Goal: Navigation & Orientation: Find specific page/section

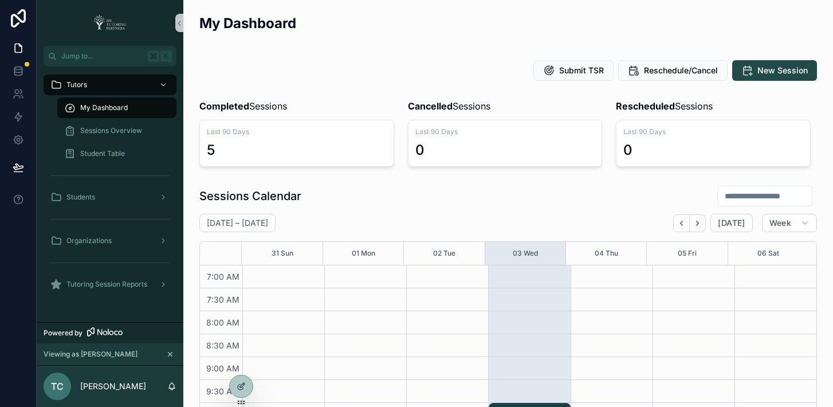
scroll to position [371, 0]
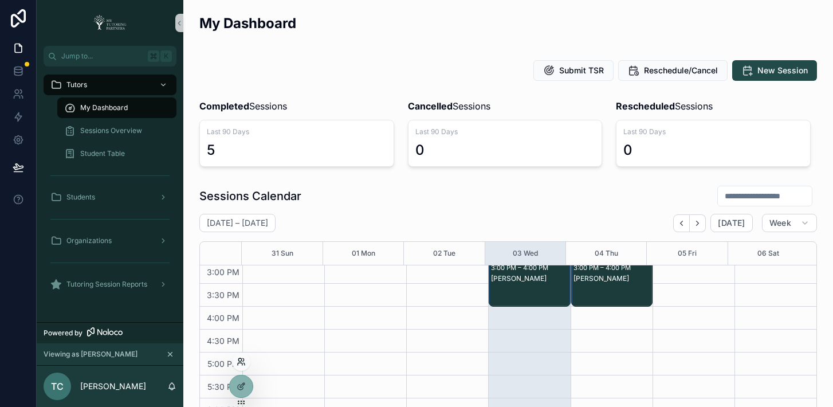
click at [243, 361] on icon at bounding box center [243, 359] width 1 height 3
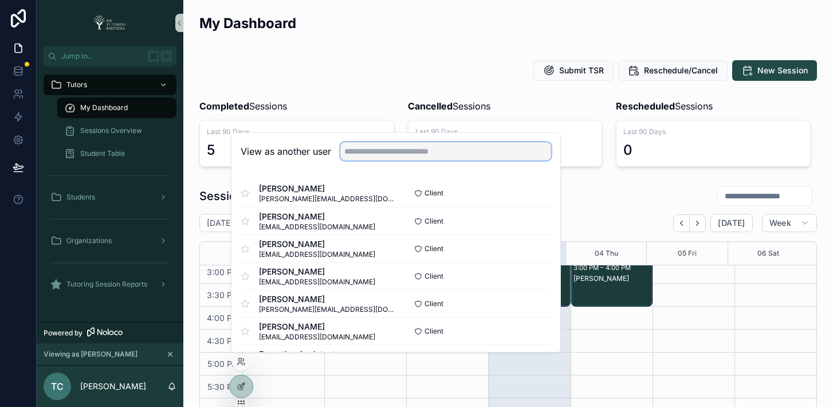
click at [370, 150] on input "text" at bounding box center [445, 151] width 211 height 18
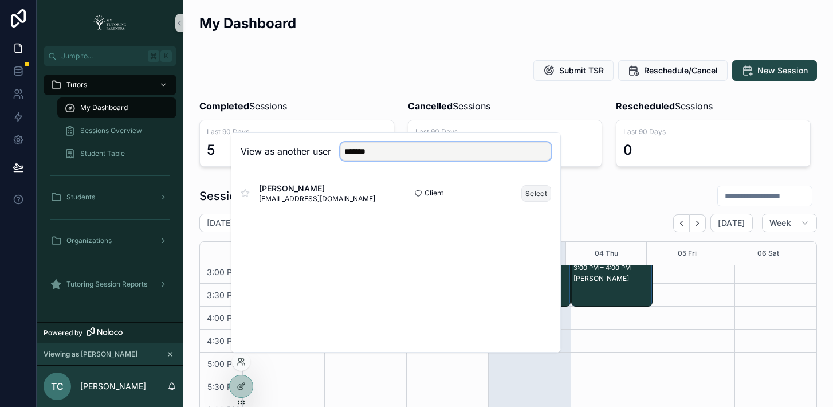
type input "*******"
click at [531, 195] on button "Select" at bounding box center [536, 193] width 30 height 17
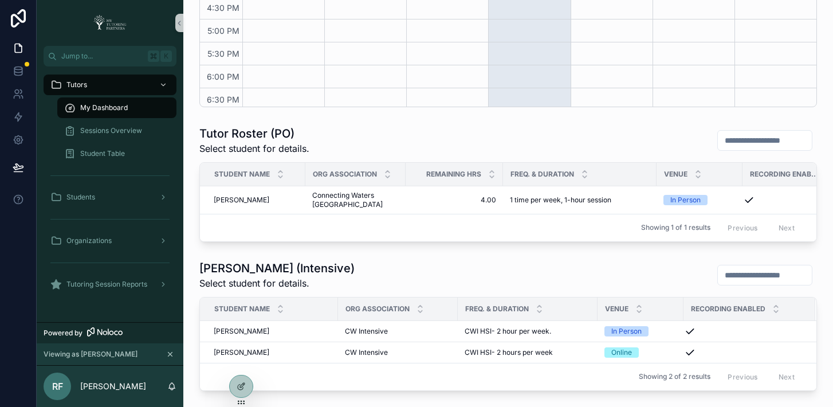
scroll to position [480, 0]
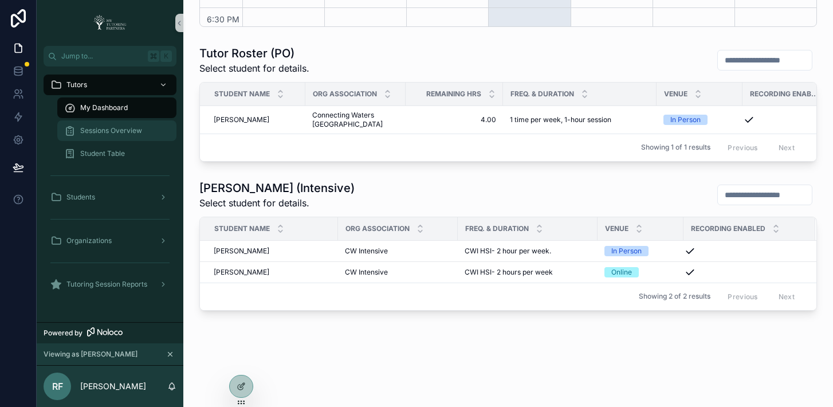
click at [112, 129] on span "Sessions Overview" at bounding box center [111, 130] width 62 height 9
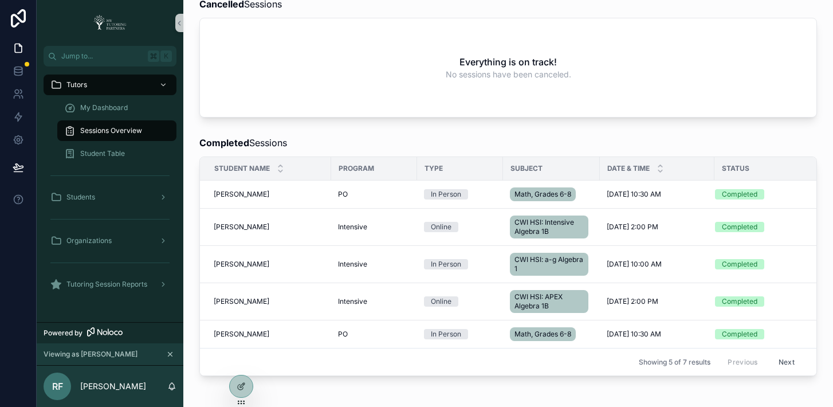
scroll to position [405, 0]
click at [105, 109] on span "My Dashboard" at bounding box center [104, 107] width 48 height 9
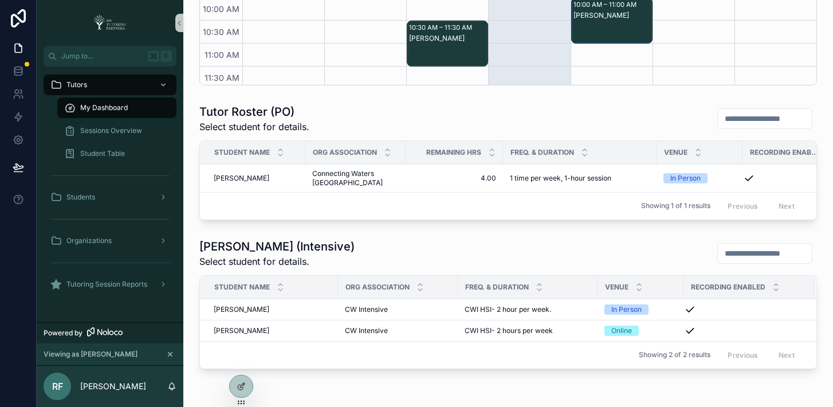
scroll to position [321, 0]
